Goal: Task Accomplishment & Management: Manage account settings

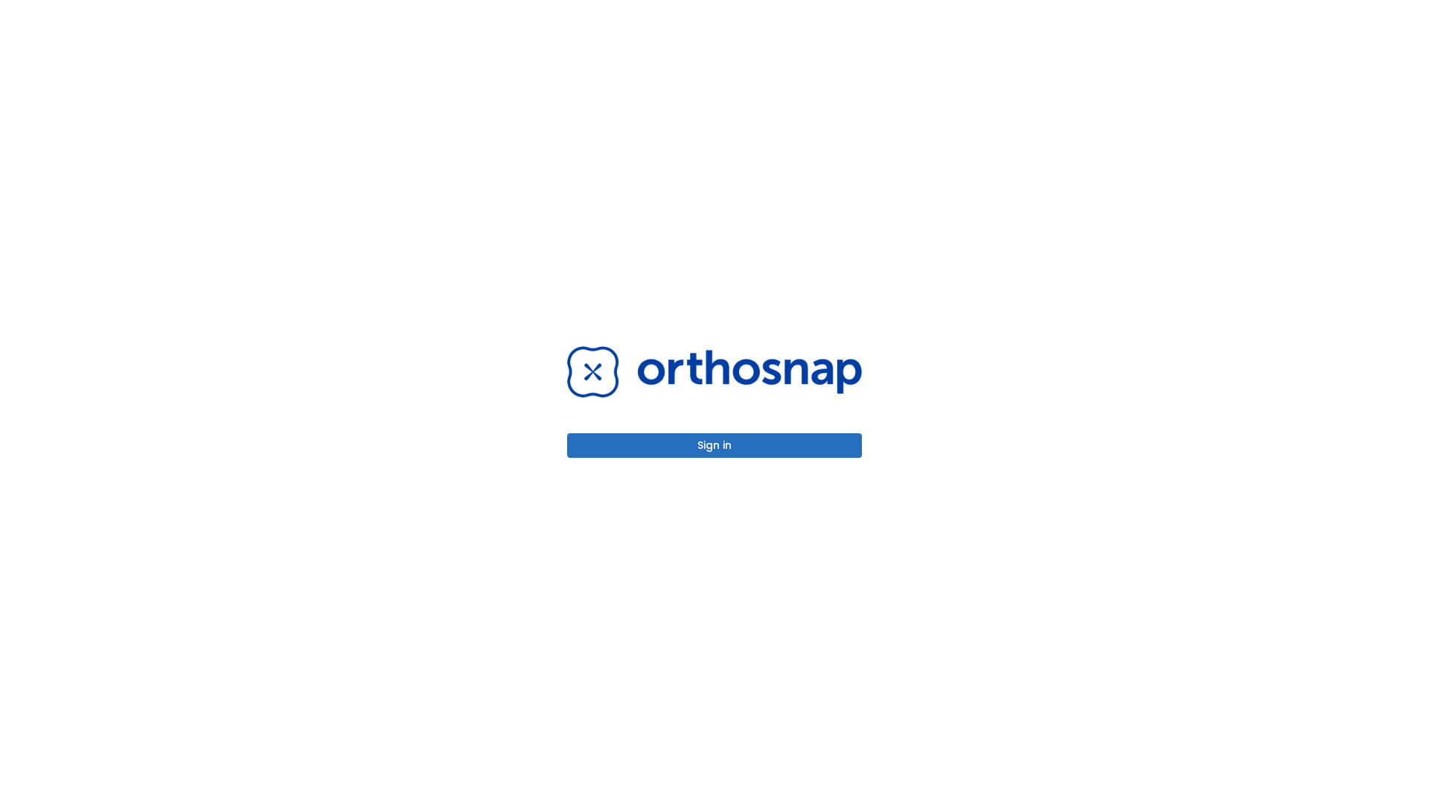
click at [715, 445] on button "Sign in" at bounding box center [714, 445] width 295 height 25
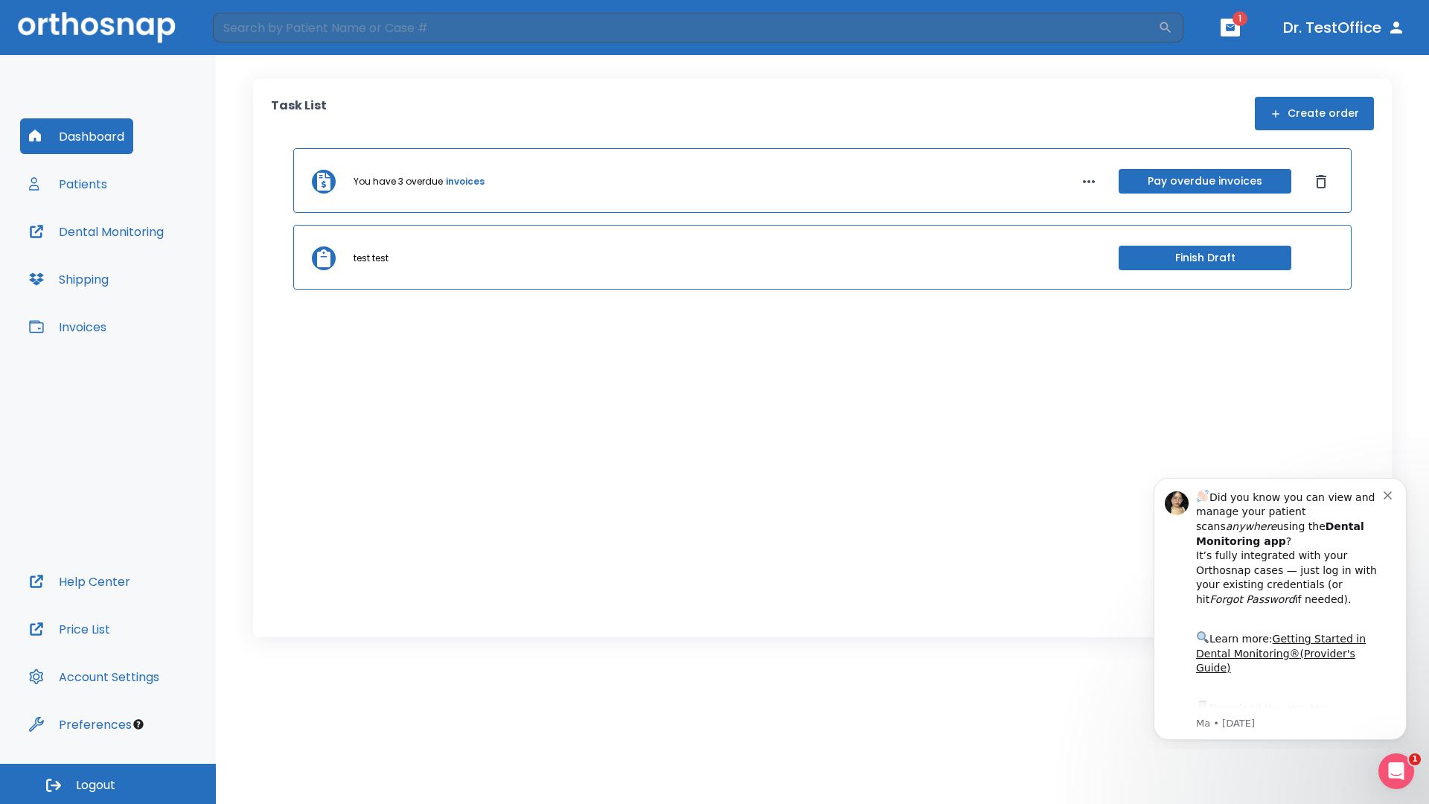
click at [108, 784] on span "Logout" at bounding box center [95, 785] width 39 height 16
